Goal: Task Accomplishment & Management: Complete application form

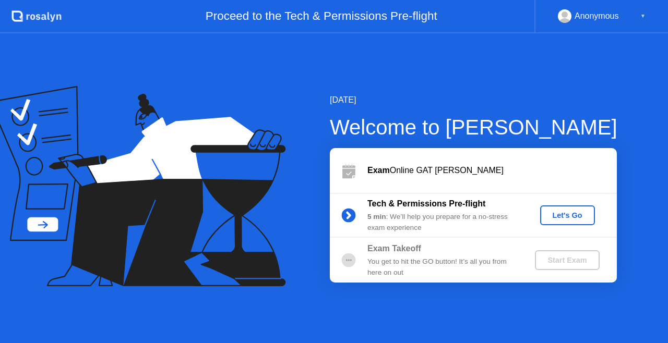
click at [562, 216] on div "Let's Go" at bounding box center [567, 215] width 46 height 8
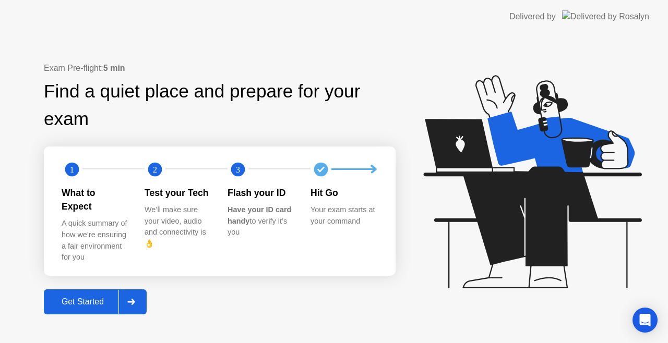
click at [89, 298] on div "Get Started" at bounding box center [83, 302] width 72 height 9
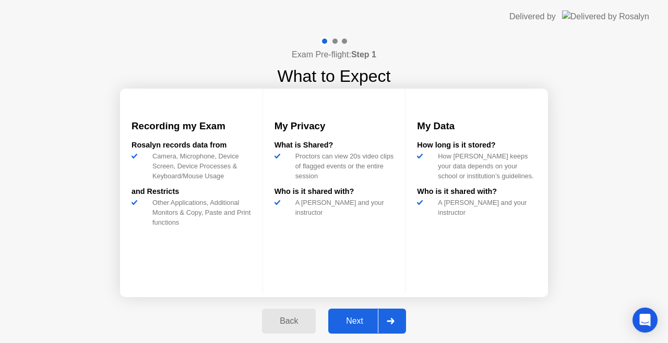
click at [393, 332] on div at bounding box center [390, 322] width 25 height 24
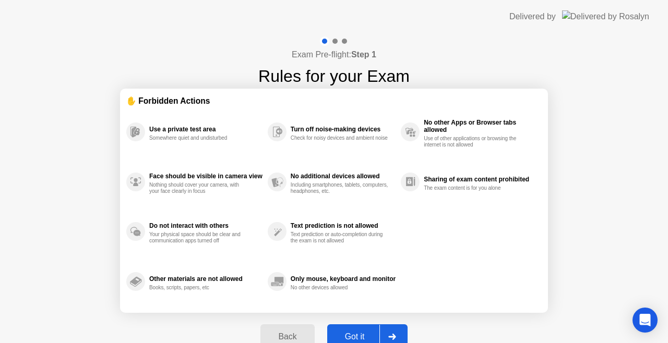
click at [393, 332] on div at bounding box center [391, 337] width 25 height 24
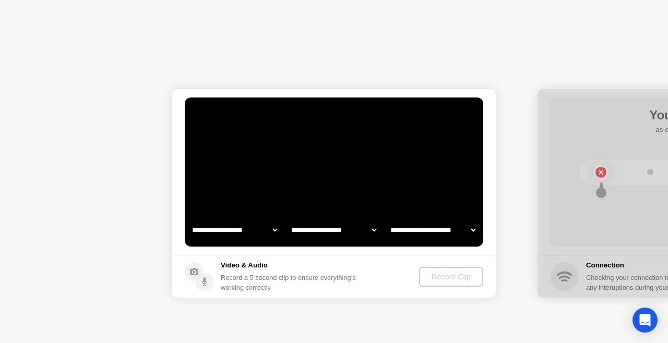
select select "**********"
select select "*******"
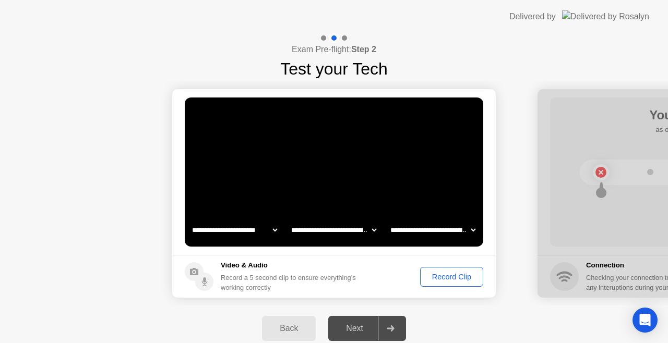
click at [443, 273] on div "Record Clip" at bounding box center [452, 277] width 56 height 8
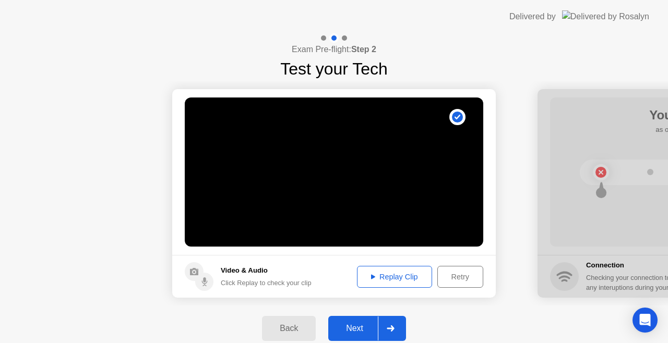
click at [399, 276] on div "Replay Clip" at bounding box center [395, 277] width 68 height 8
click at [471, 275] on div "Retry" at bounding box center [460, 277] width 39 height 8
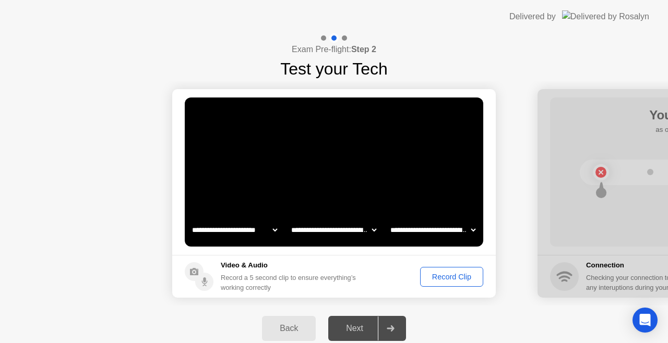
click at [444, 280] on div "Record Clip" at bounding box center [452, 277] width 56 height 8
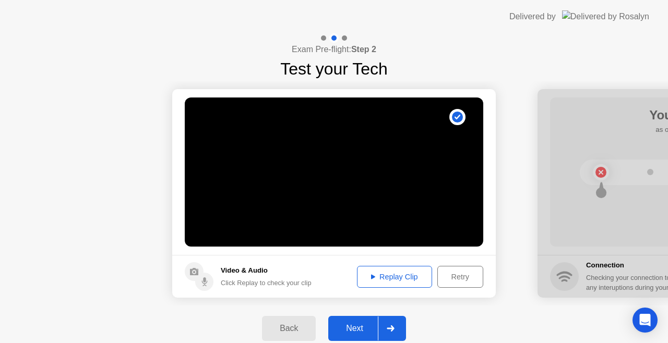
click at [408, 275] on div "Replay Clip" at bounding box center [395, 277] width 68 height 8
click at [449, 281] on div "Retry" at bounding box center [460, 277] width 39 height 8
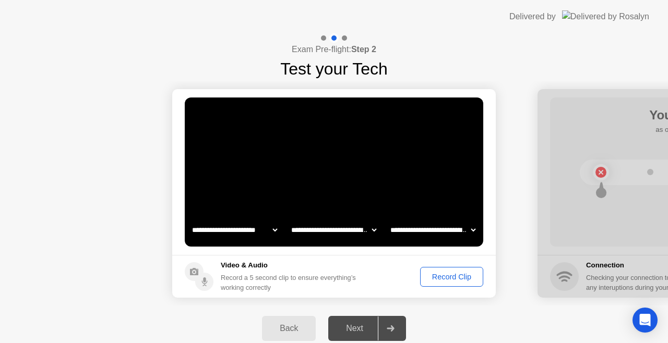
click at [449, 281] on div "Record Clip" at bounding box center [452, 277] width 56 height 8
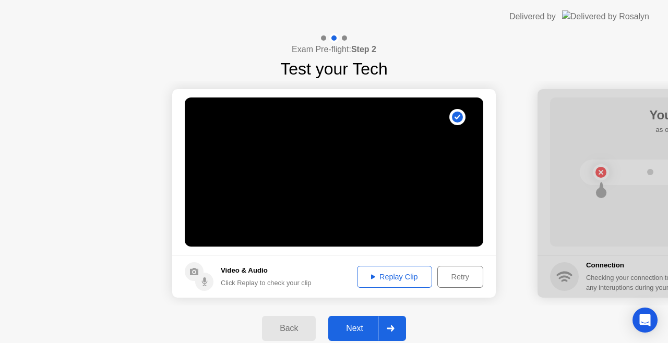
click at [451, 281] on div "Retry" at bounding box center [460, 277] width 39 height 8
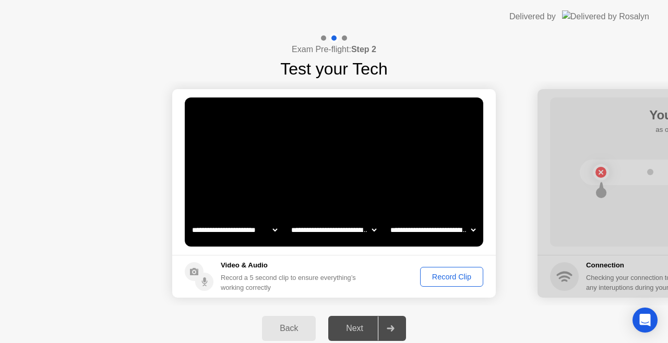
click at [438, 276] on div "Record Clip" at bounding box center [452, 277] width 56 height 8
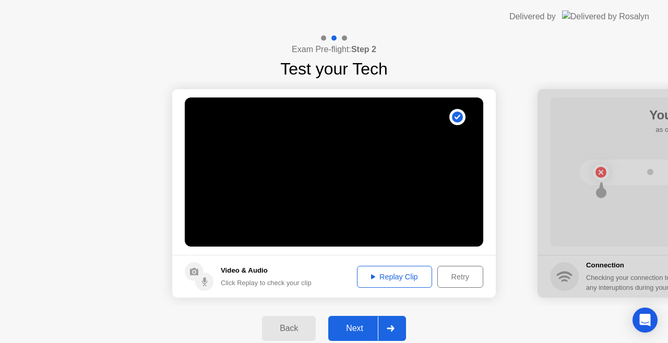
click at [359, 324] on div "Next" at bounding box center [354, 328] width 46 height 9
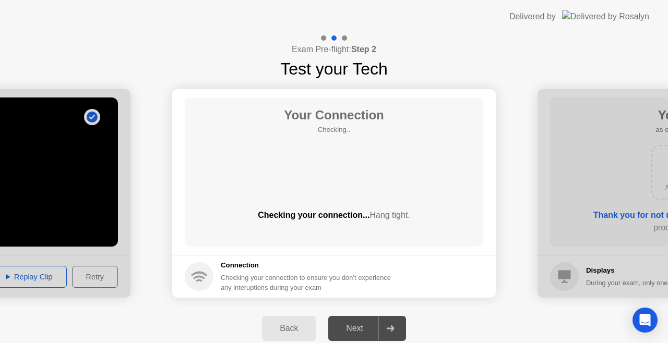
click at [363, 324] on div "Next" at bounding box center [354, 328] width 46 height 9
click at [303, 322] on button "Back" at bounding box center [289, 328] width 54 height 25
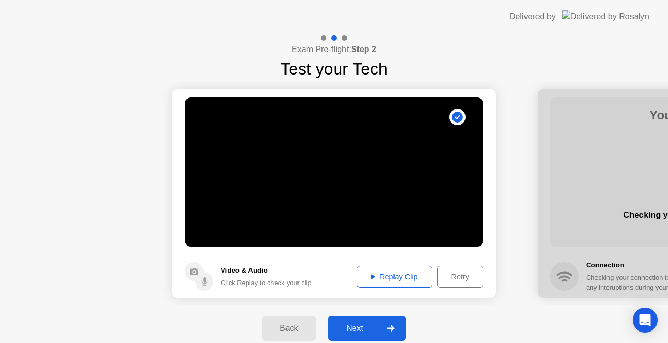
click at [374, 333] on div "Next" at bounding box center [354, 328] width 46 height 9
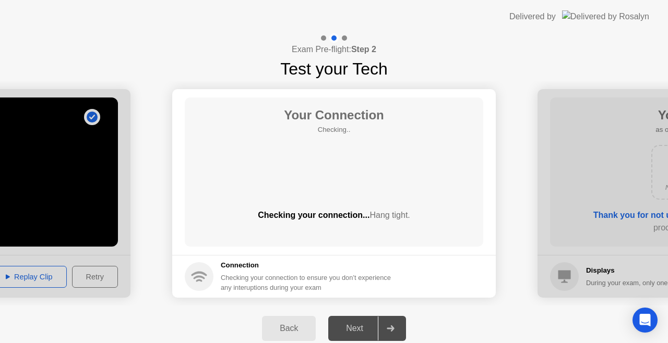
drag, startPoint x: 628, startPoint y: 293, endPoint x: 540, endPoint y: 309, distance: 89.2
click at [540, 309] on div "**********" at bounding box center [334, 192] width 668 height 318
click at [431, 74] on div "Exam Pre-flight: Step 2 Test your Tech" at bounding box center [334, 57] width 668 height 48
click at [360, 191] on div "Your Connection Checking.. Checking your connection... Hang tight." at bounding box center [334, 172] width 299 height 149
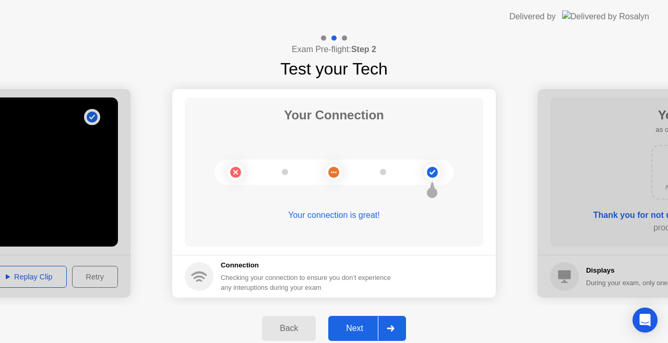
click at [379, 319] on div at bounding box center [390, 329] width 25 height 24
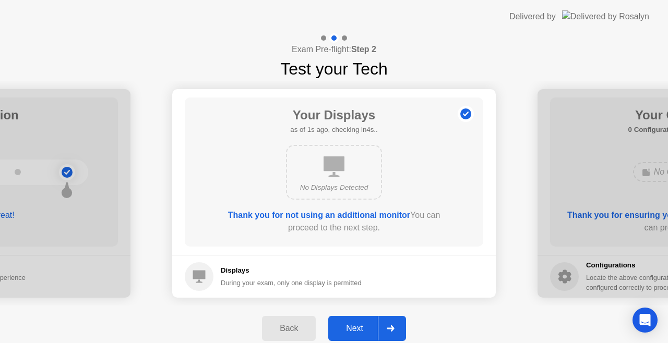
click at [390, 325] on div at bounding box center [390, 329] width 25 height 24
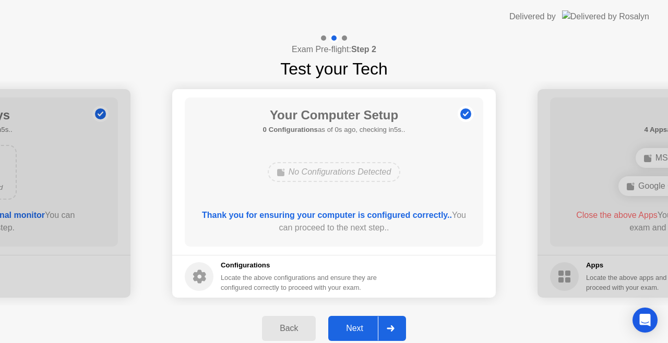
click at [390, 328] on icon at bounding box center [390, 329] width 7 height 6
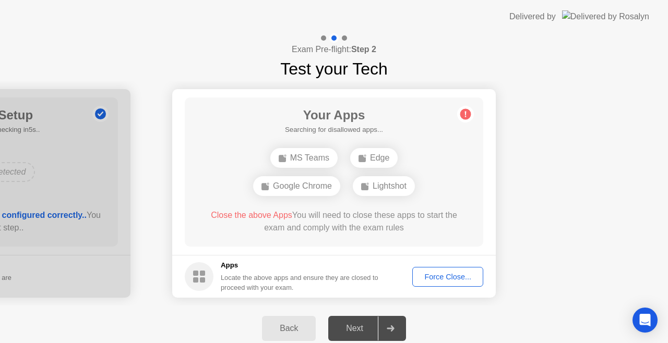
click at [383, 328] on div at bounding box center [390, 329] width 25 height 24
click at [438, 280] on div "Force Close..." at bounding box center [448, 277] width 64 height 8
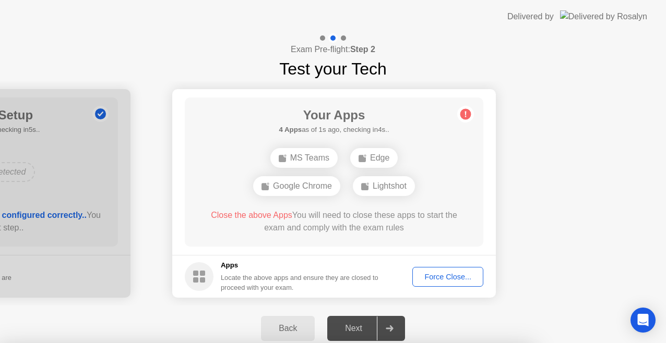
drag, startPoint x: 374, startPoint y: 262, endPoint x: 320, endPoint y: 244, distance: 56.3
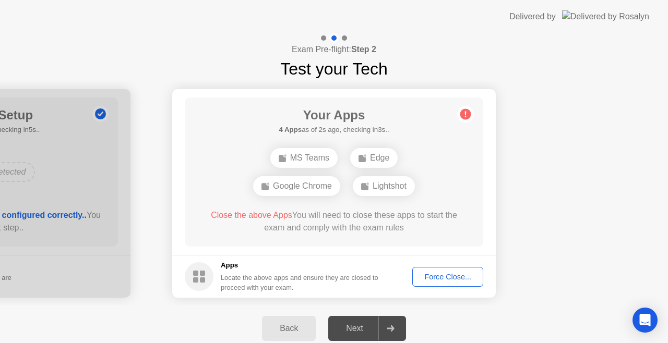
click at [318, 269] on h5 "Apps" at bounding box center [300, 265] width 158 height 10
click at [369, 326] on div "Next" at bounding box center [354, 328] width 46 height 9
click at [366, 324] on div "Next" at bounding box center [354, 328] width 46 height 9
click at [453, 277] on div "Force Close..." at bounding box center [448, 277] width 64 height 8
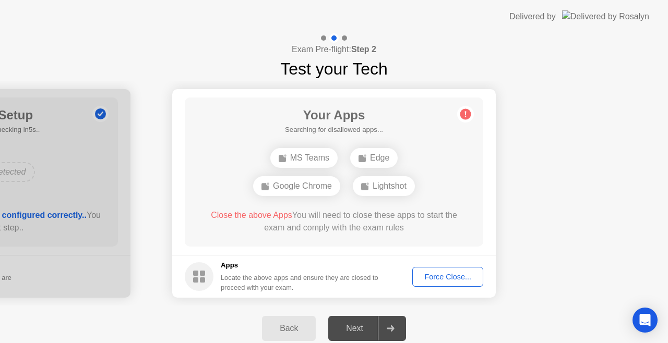
click at [398, 338] on div at bounding box center [390, 329] width 25 height 24
click at [381, 320] on div at bounding box center [390, 329] width 25 height 24
click at [441, 273] on div "Force Close..." at bounding box center [448, 277] width 64 height 8
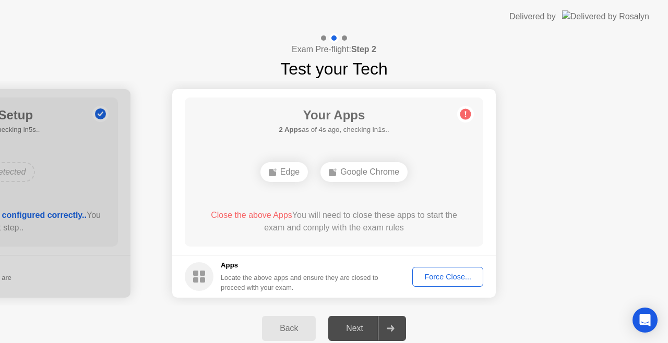
click at [449, 275] on div "Force Close..." at bounding box center [448, 277] width 64 height 8
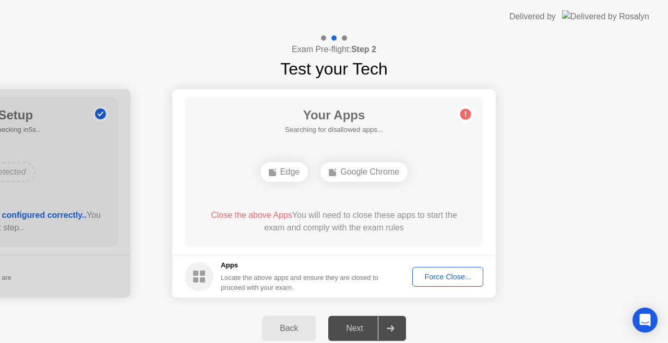
click at [464, 118] on circle at bounding box center [465, 114] width 11 height 11
click at [464, 119] on circle at bounding box center [465, 114] width 11 height 11
click at [367, 328] on div "Next" at bounding box center [354, 328] width 46 height 9
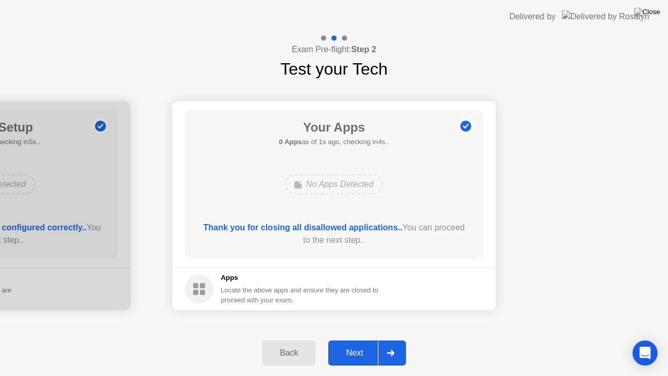
click at [367, 343] on div "Next" at bounding box center [354, 352] width 46 height 9
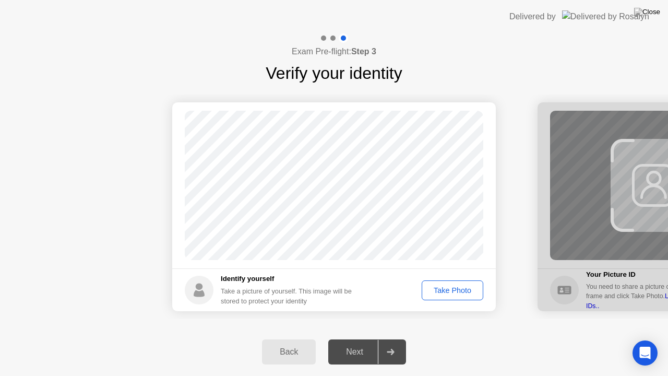
click at [437, 290] on div "Take Photo" at bounding box center [452, 290] width 54 height 8
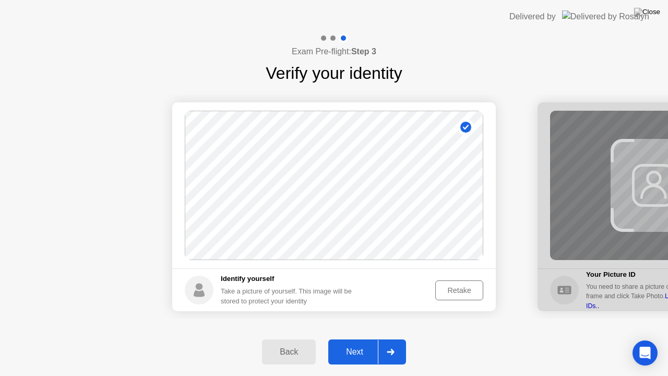
click at [295, 343] on div "Back" at bounding box center [288, 351] width 47 height 9
select select "**********"
select select "*******"
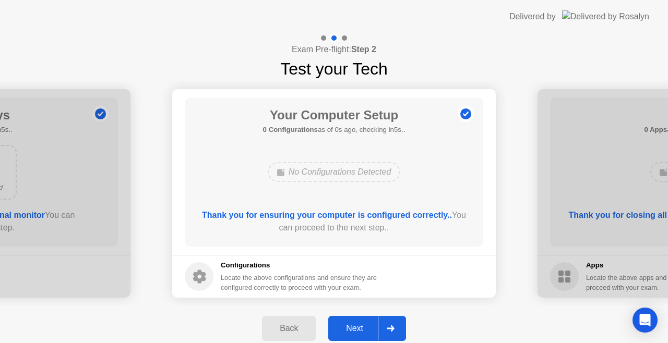
click at [383, 315] on div "Back Next" at bounding box center [334, 329] width 668 height 46
click at [383, 319] on div at bounding box center [390, 329] width 25 height 24
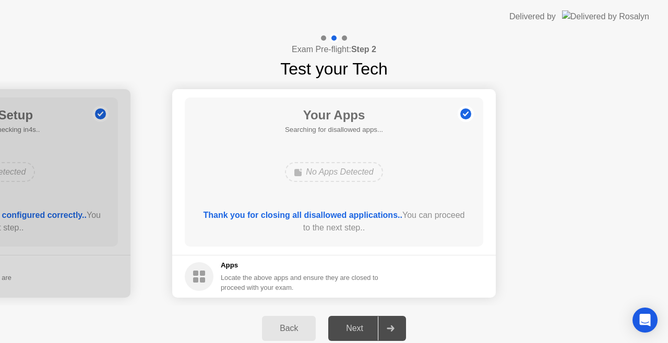
click at [385, 330] on div "Back Next" at bounding box center [334, 329] width 668 height 46
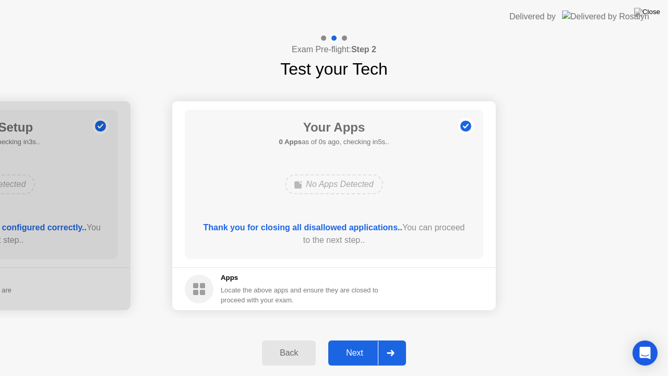
click at [366, 343] on div "Next" at bounding box center [354, 352] width 46 height 9
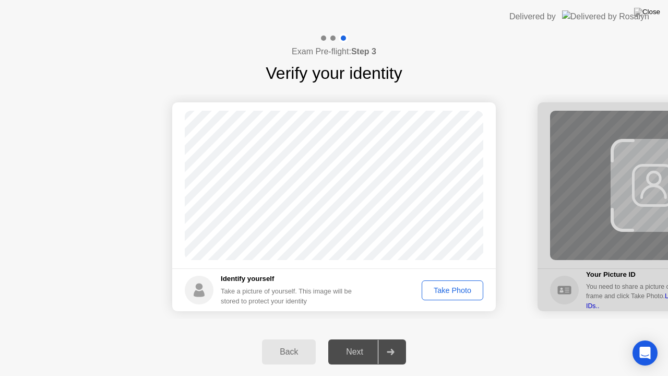
click at [443, 294] on div "Take Photo" at bounding box center [452, 290] width 54 height 8
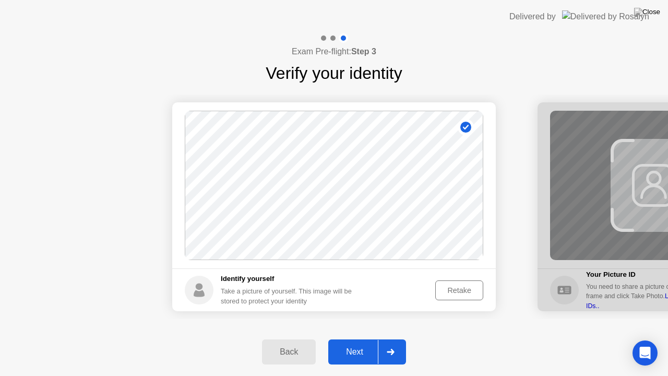
click at [385, 343] on div at bounding box center [390, 352] width 25 height 24
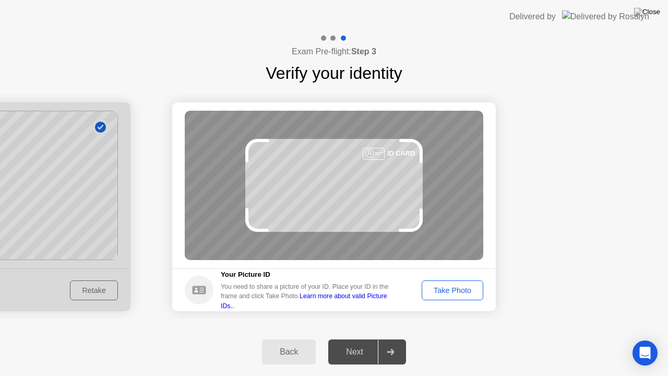
click at [476, 291] on div "Take Photo" at bounding box center [452, 290] width 54 height 8
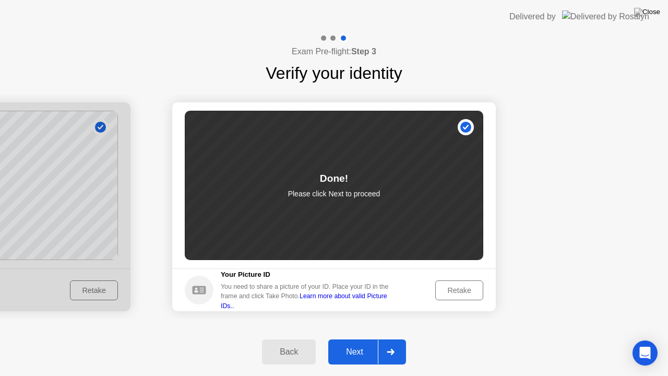
click at [390, 343] on div at bounding box center [390, 352] width 25 height 24
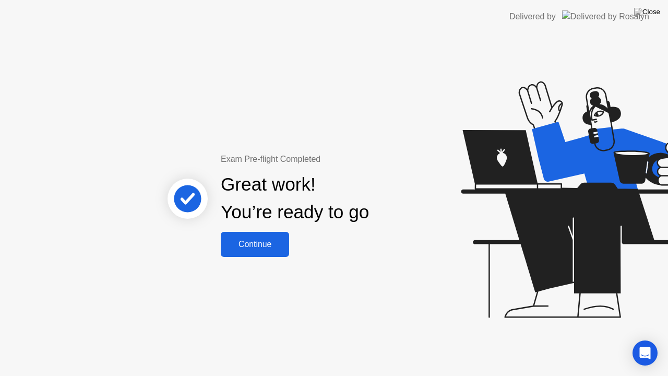
click at [264, 249] on div "Continue" at bounding box center [255, 244] width 62 height 9
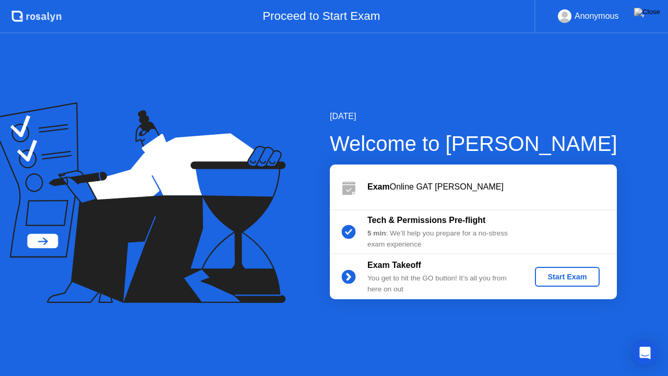
click at [543, 272] on div "Start Exam" at bounding box center [567, 276] width 56 height 8
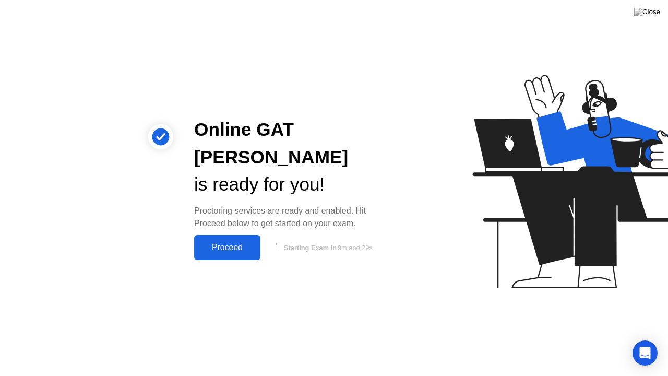
click at [232, 243] on div "Proceed" at bounding box center [227, 247] width 60 height 9
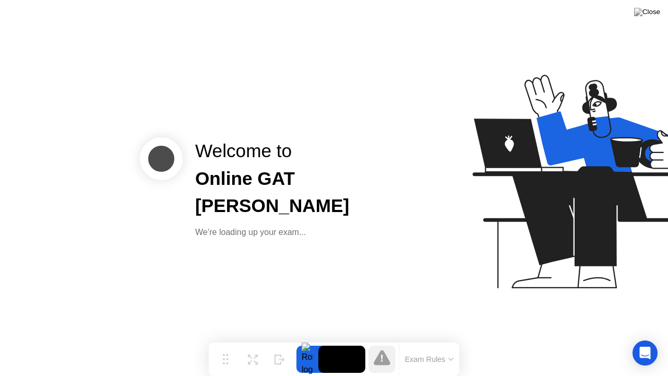
click at [251, 275] on div "Welcome to Online GAT [PERSON_NAME] We’re loading up your exam..." at bounding box center [334, 188] width 668 height 376
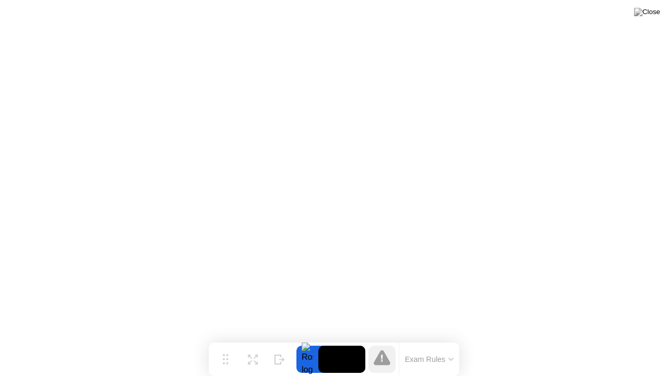
click at [239, 343] on div "Move Expand Hide Exam Rules" at bounding box center [334, 358] width 251 height 33
click at [655, 16] on img at bounding box center [647, 12] width 26 height 8
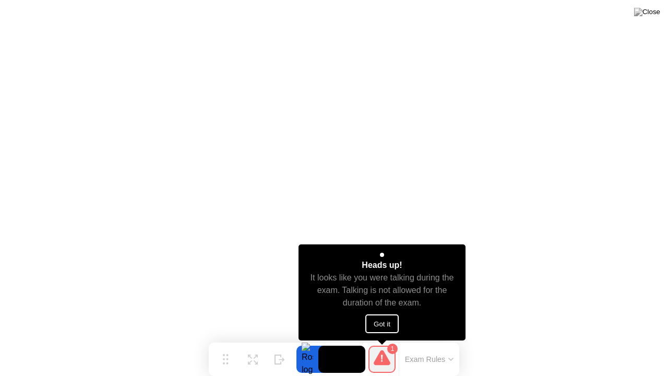
click at [376, 325] on button "Got it" at bounding box center [381, 323] width 33 height 19
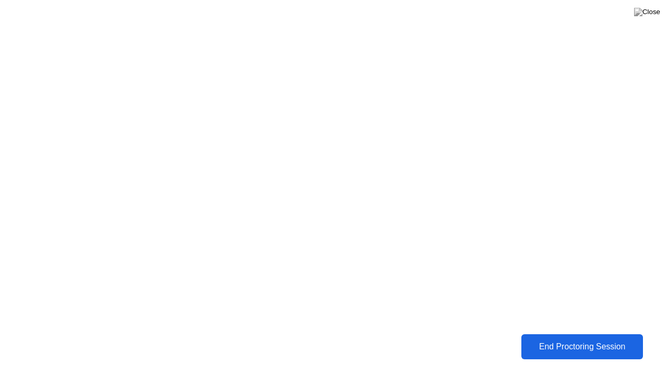
click at [557, 336] on button "End Proctoring Session" at bounding box center [582, 346] width 132 height 27
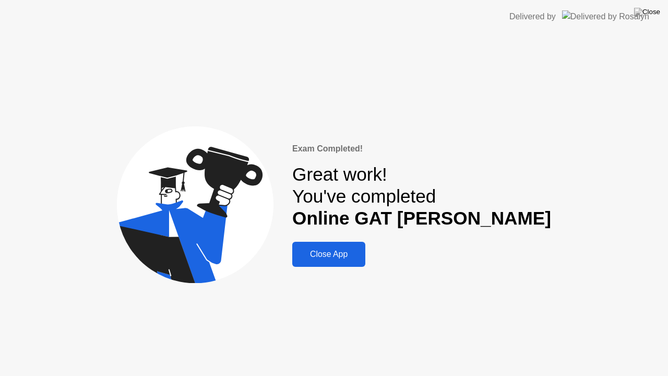
click at [365, 246] on button "Close App" at bounding box center [328, 254] width 73 height 25
